Goal: Information Seeking & Learning: Find specific fact

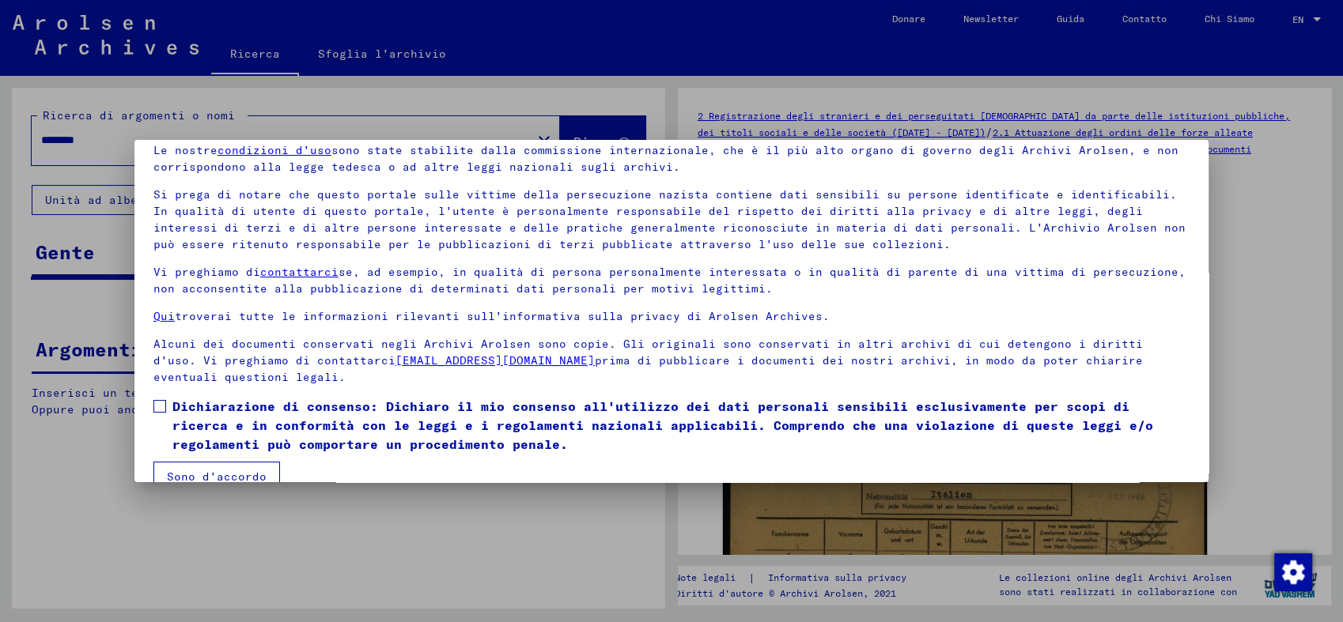
scroll to position [96, 0]
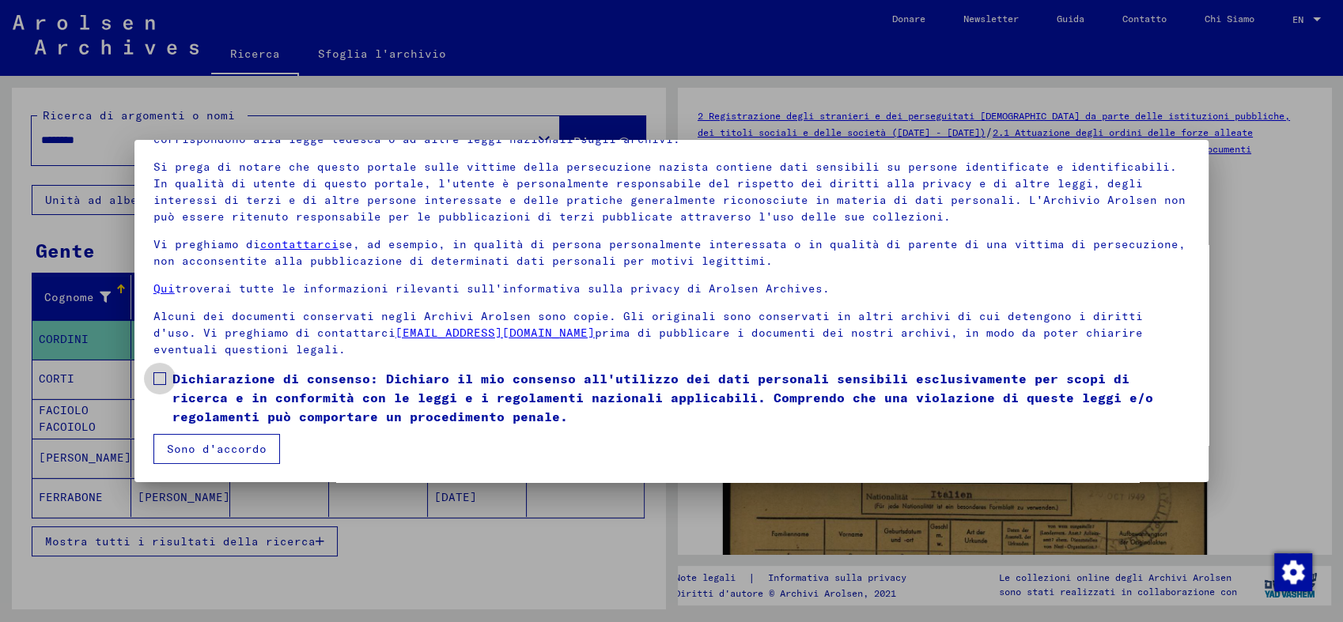
click at [160, 380] on span at bounding box center [159, 378] width 13 height 13
click at [192, 443] on button "Sono d'accordo" at bounding box center [216, 449] width 127 height 30
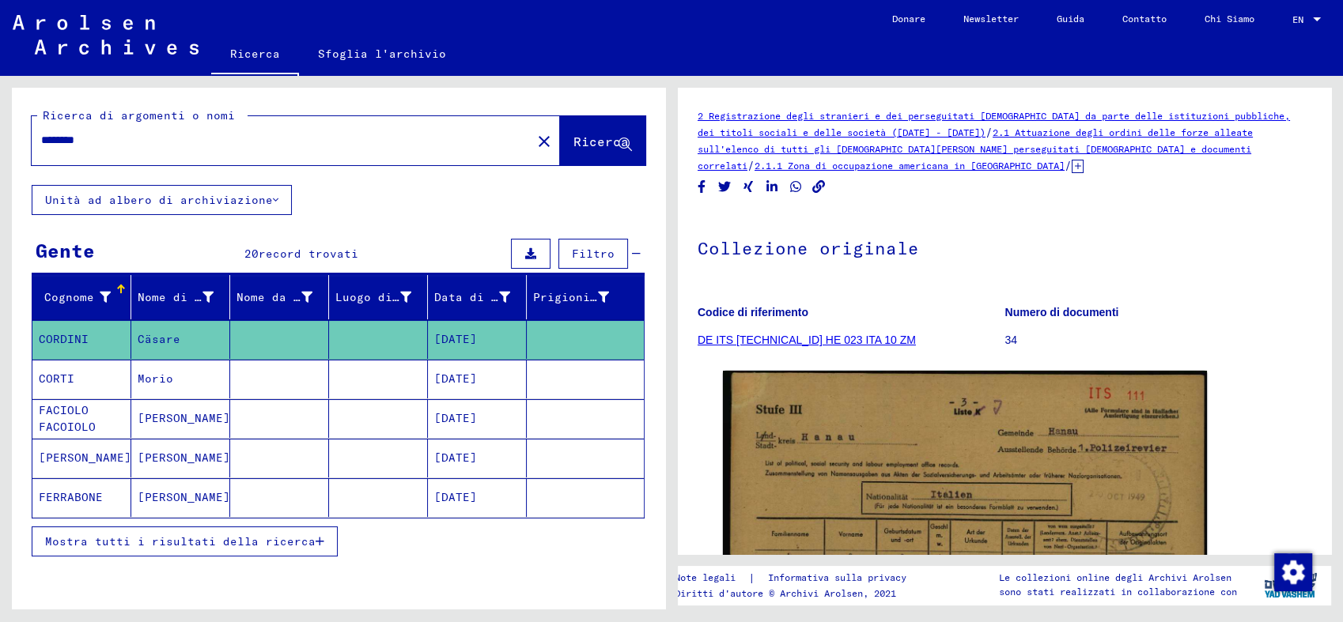
drag, startPoint x: 109, startPoint y: 145, endPoint x: 32, endPoint y: 142, distance: 77.6
click at [32, 142] on div "********" at bounding box center [277, 141] width 490 height 36
type input "*******"
click at [588, 139] on span "Ricerca" at bounding box center [600, 142] width 55 height 16
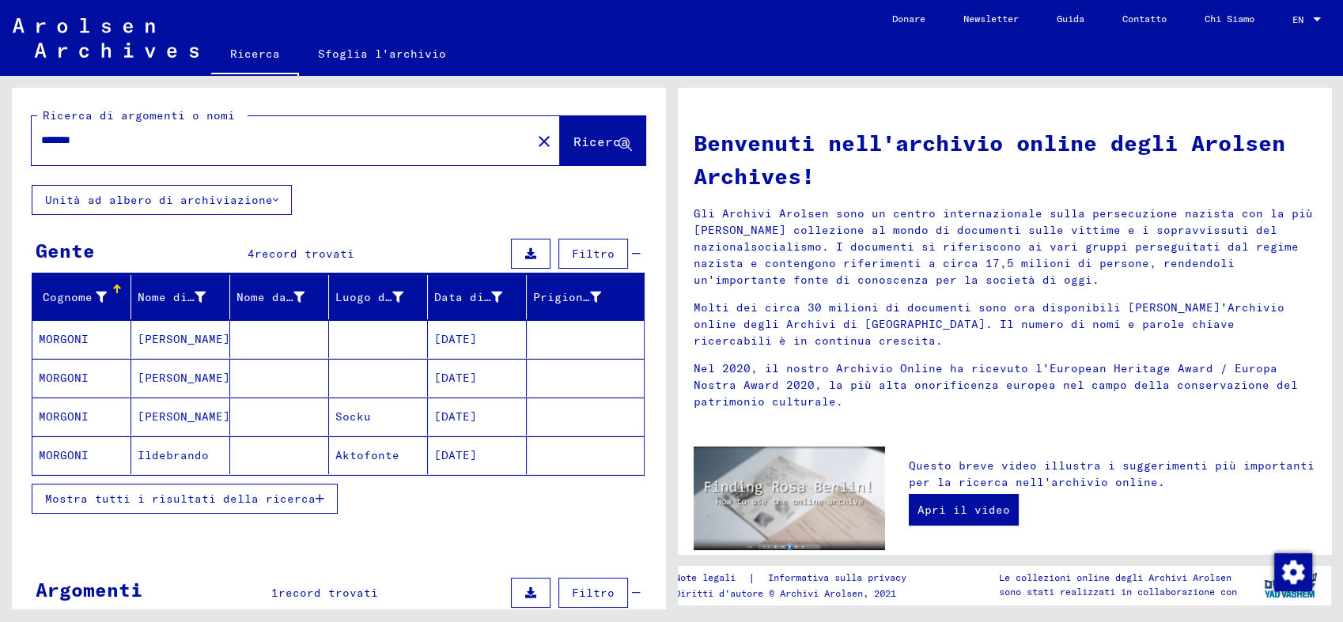
click at [177, 461] on mat-cell "Ildebrando" at bounding box center [180, 455] width 99 height 38
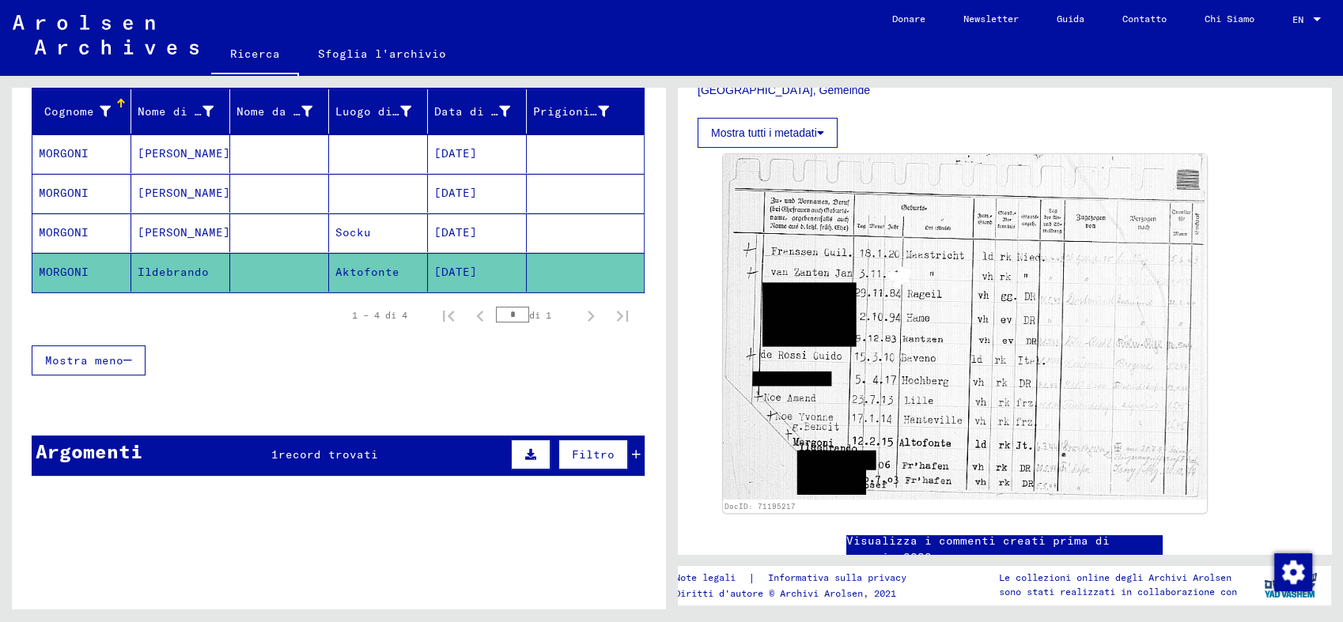
scroll to position [439, 0]
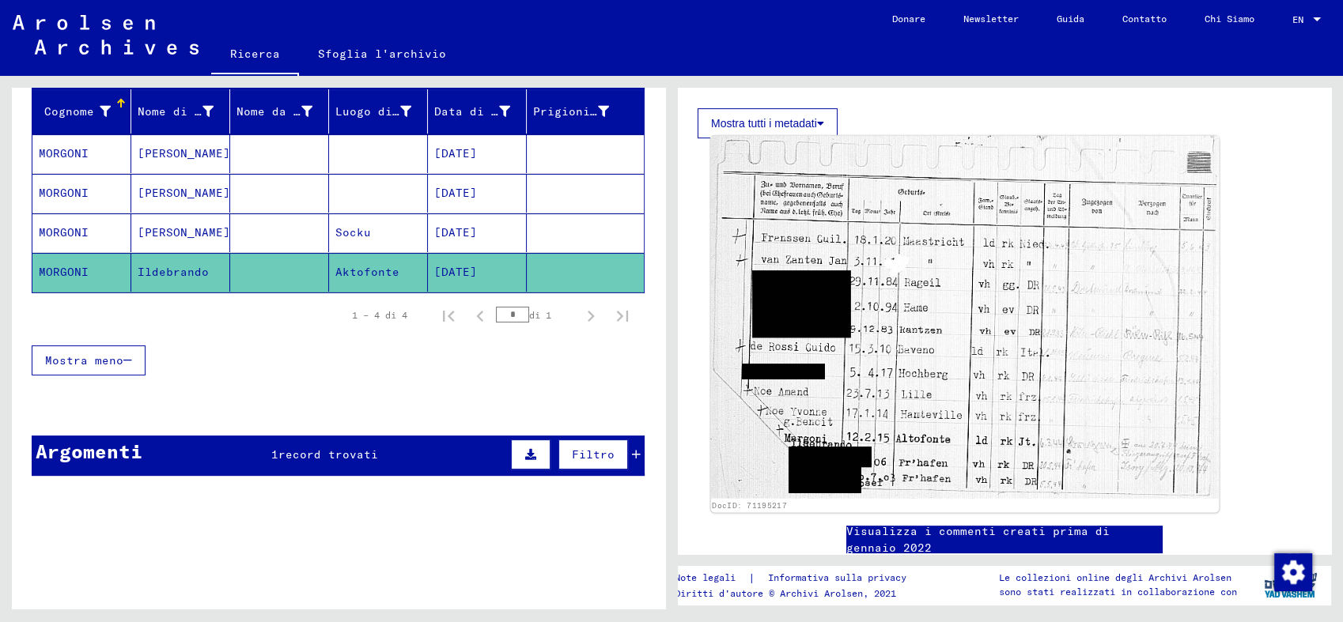
click at [923, 303] on img at bounding box center [965, 317] width 508 height 363
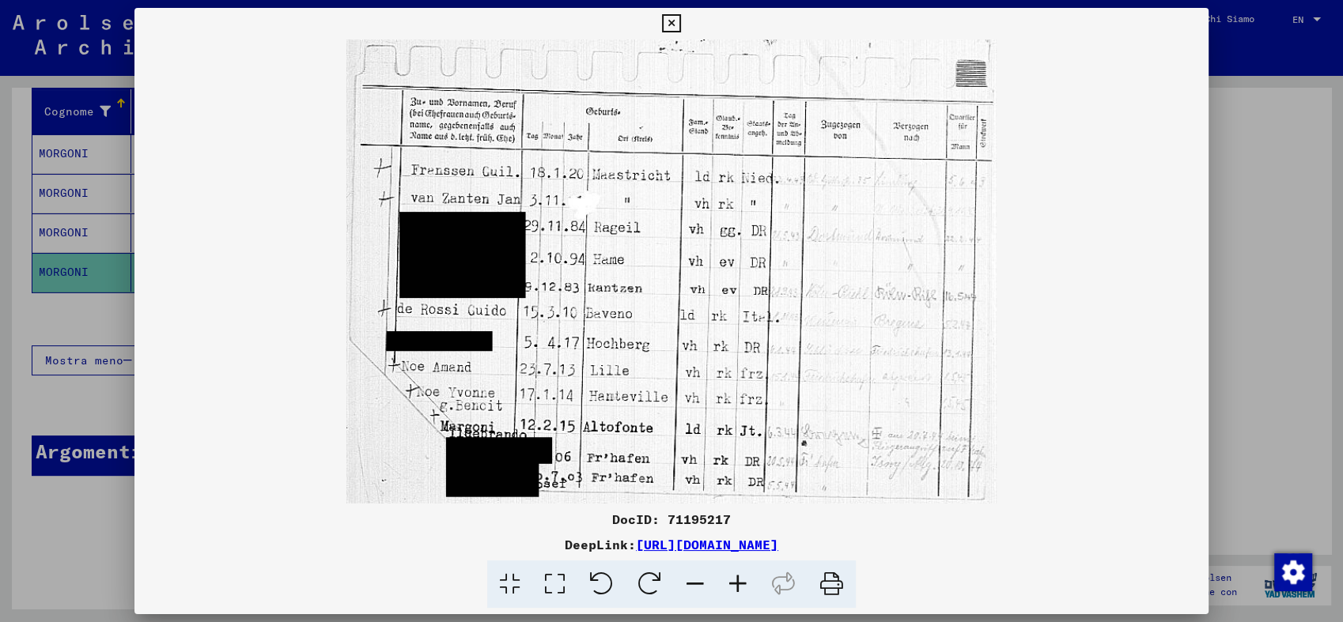
click at [671, 24] on icon at bounding box center [671, 23] width 18 height 19
